Goal: Transaction & Acquisition: Book appointment/travel/reservation

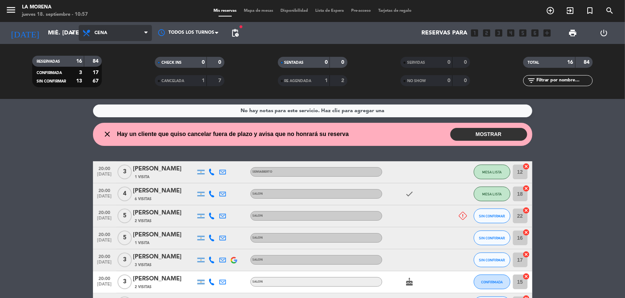
click at [96, 32] on span "Cena" at bounding box center [100, 32] width 13 height 5
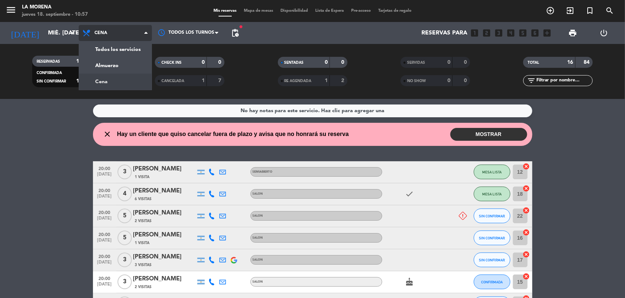
click at [96, 32] on span "Cena" at bounding box center [100, 32] width 13 height 5
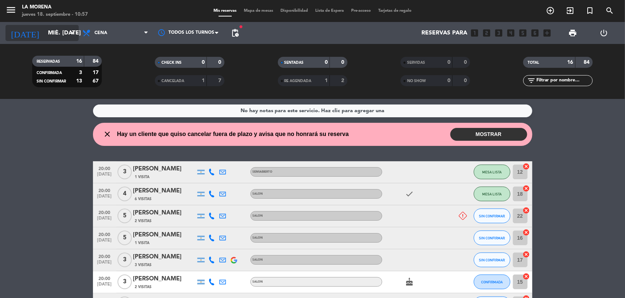
click at [69, 34] on icon "arrow_drop_down" at bounding box center [72, 33] width 9 height 9
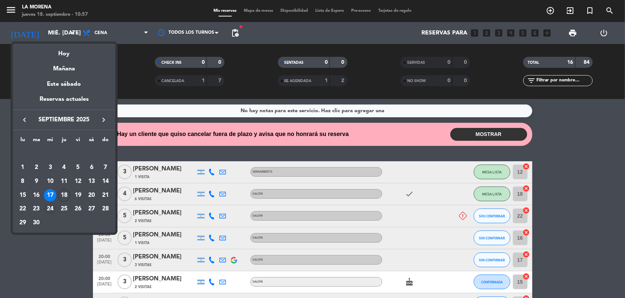
click at [47, 208] on div "24" at bounding box center [50, 208] width 12 height 12
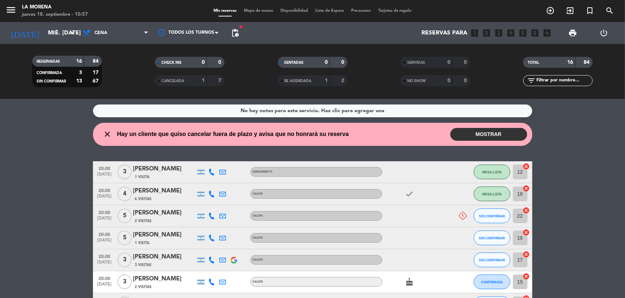
type input "mié. [DATE]"
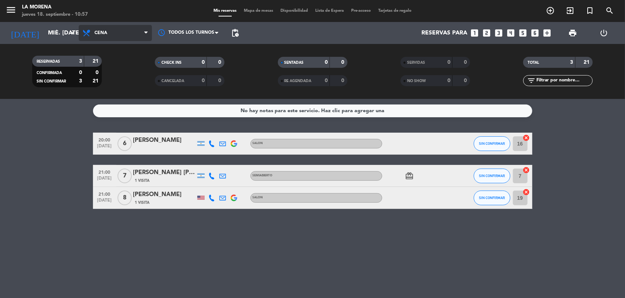
click at [104, 32] on span "Cena" at bounding box center [100, 32] width 13 height 5
click at [110, 64] on div "menu La Morena jueves 18. septiembre - 10:57 Mis reservas Mapa de mesas Disponi…" at bounding box center [312, 49] width 625 height 99
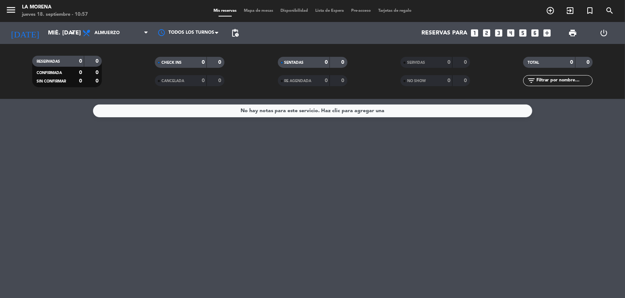
click at [473, 30] on icon "looks_one" at bounding box center [475, 33] width 10 height 10
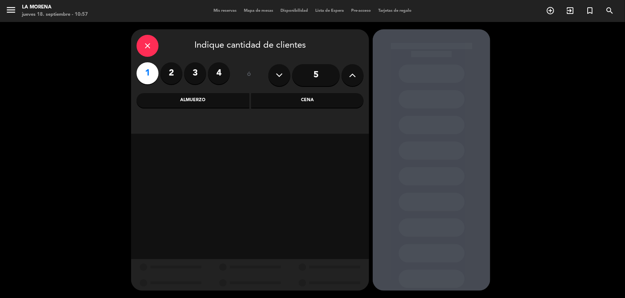
click at [216, 72] on label "4" at bounding box center [219, 73] width 22 height 22
click at [213, 96] on div "Almuerzo" at bounding box center [193, 100] width 113 height 15
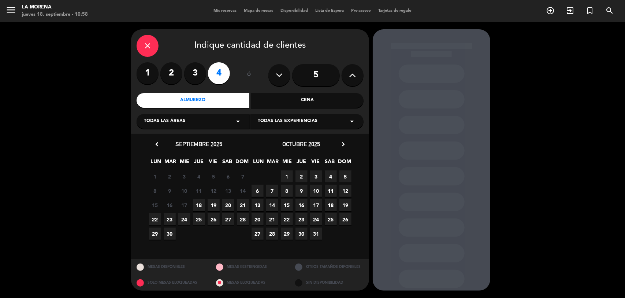
click at [183, 219] on span "24" at bounding box center [184, 219] width 12 height 12
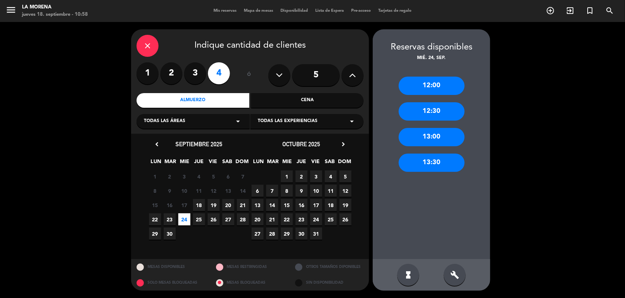
click at [444, 87] on div "12:00" at bounding box center [432, 86] width 66 height 18
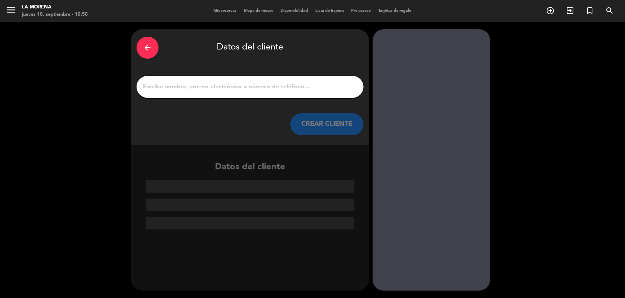
click at [153, 45] on div "arrow_back" at bounding box center [148, 48] width 22 height 22
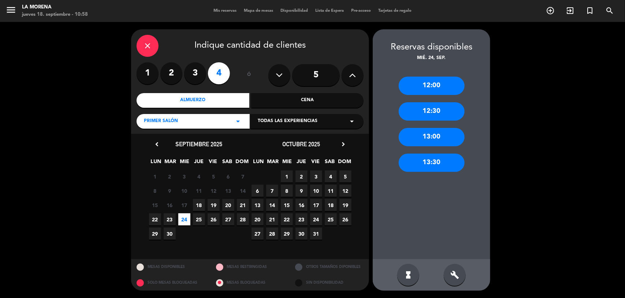
click at [434, 112] on div "12:30" at bounding box center [432, 111] width 66 height 18
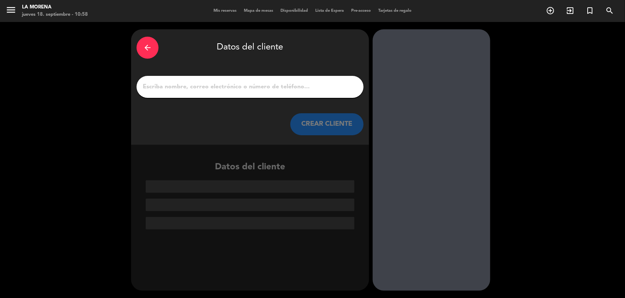
drag, startPoint x: 145, startPoint y: 45, endPoint x: 154, endPoint y: 48, distance: 9.0
click at [145, 46] on icon "arrow_back" at bounding box center [147, 47] width 9 height 9
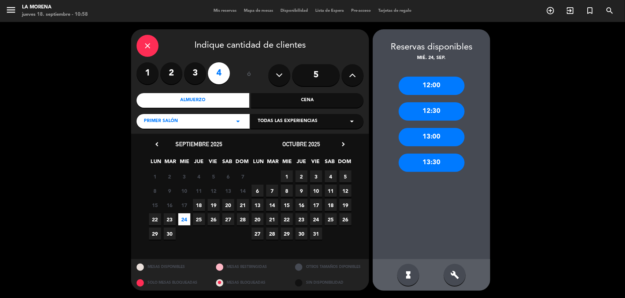
click at [432, 112] on div "12:30" at bounding box center [432, 111] width 66 height 18
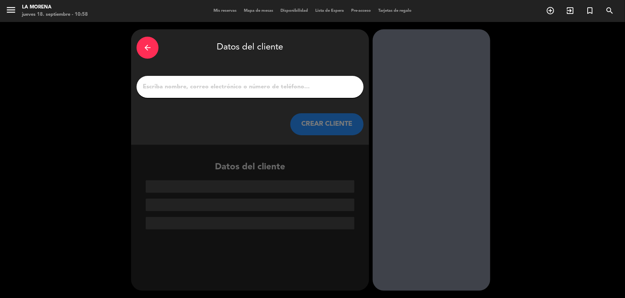
click at [226, 82] on input "1" at bounding box center [250, 87] width 216 height 10
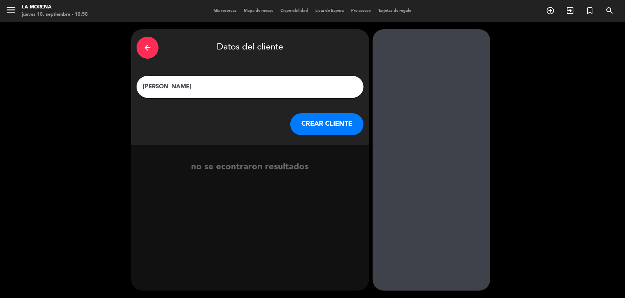
type input "[PERSON_NAME]"
click at [317, 121] on button "CREAR CLIENTE" at bounding box center [326, 124] width 73 height 22
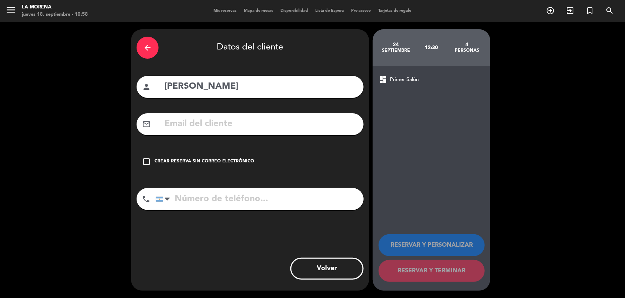
click at [193, 189] on input "tel" at bounding box center [260, 199] width 208 height 22
type input "11 58874600"
click at [191, 155] on div "check_box_outline_blank Crear reserva sin correo electrónico" at bounding box center [250, 161] width 227 height 22
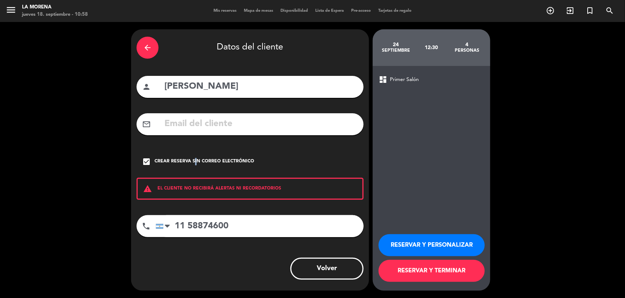
click at [428, 273] on button "RESERVAR Y TERMINAR" at bounding box center [432, 271] width 106 height 22
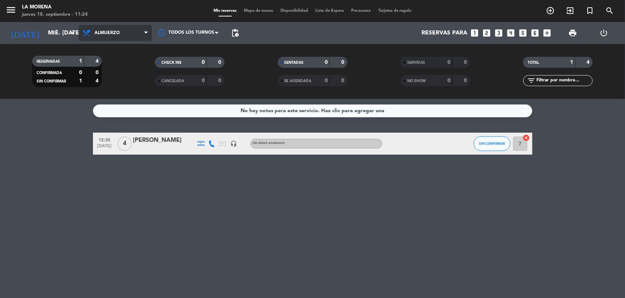
click at [101, 32] on span "Almuerzo" at bounding box center [106, 32] width 25 height 5
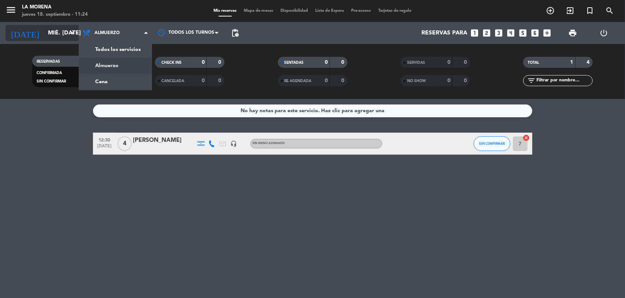
click at [57, 28] on input "mié. [DATE]" at bounding box center [82, 33] width 77 height 14
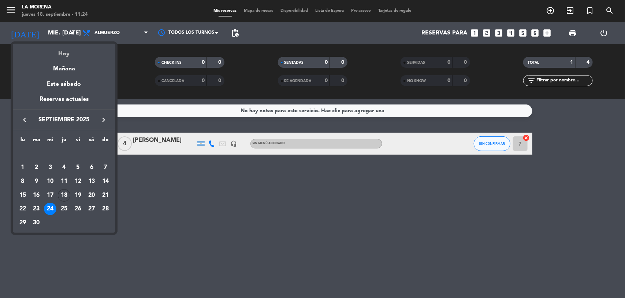
click at [71, 51] on div "Hoy" at bounding box center [64, 51] width 103 height 15
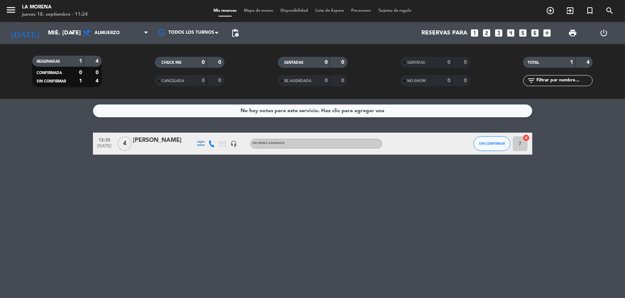
type input "[DEMOGRAPHIC_DATA] [DATE]"
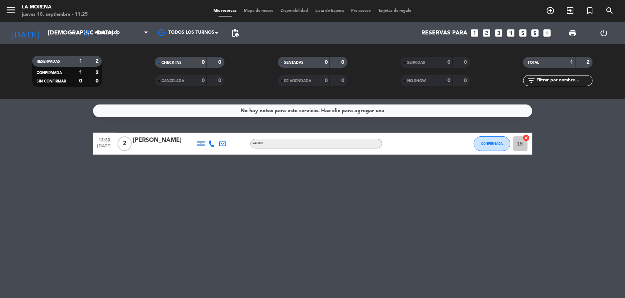
click at [208, 180] on div "No hay notas para este servicio. Haz clic para agregar una 13:30 [DATE] 2 [PERS…" at bounding box center [312, 198] width 625 height 199
